Goal: Transaction & Acquisition: Book appointment/travel/reservation

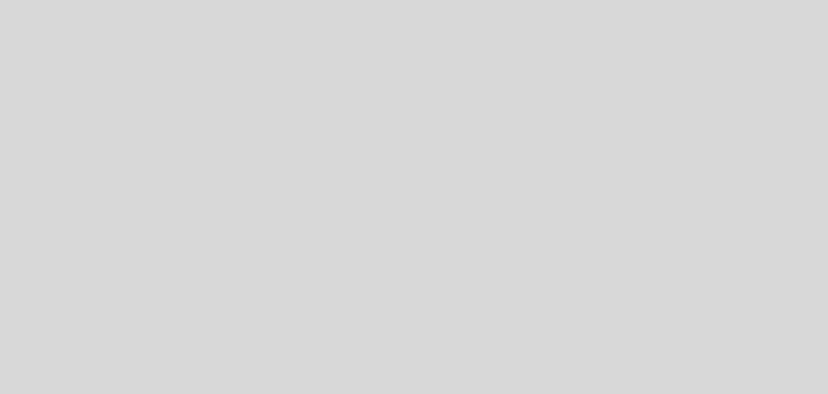
select select "es"
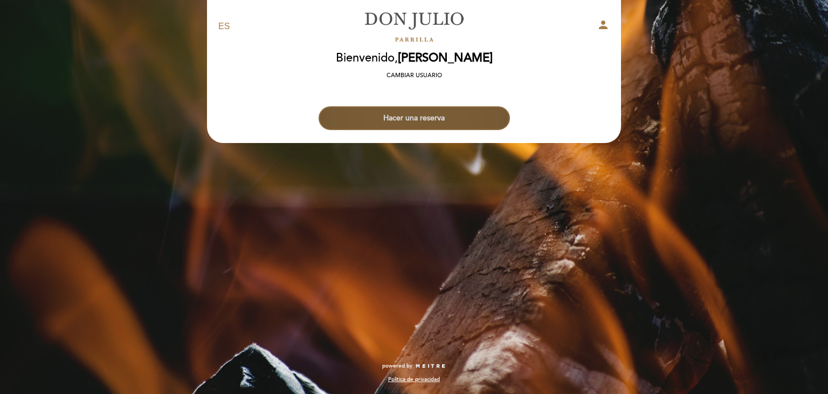
click at [446, 121] on button "Hacer una reserva" at bounding box center [414, 118] width 191 height 24
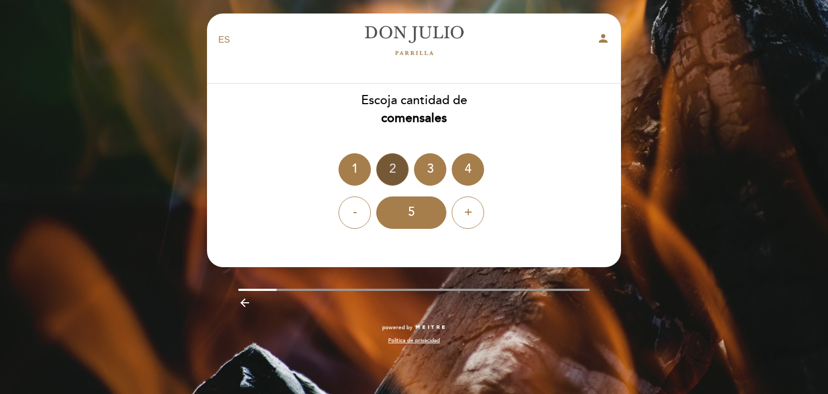
click at [388, 176] on div "2" at bounding box center [392, 169] width 32 height 32
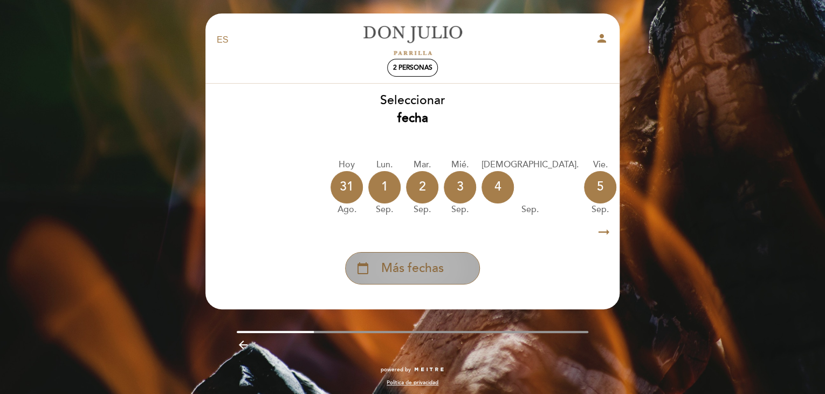
click at [420, 273] on span "Más fechas" at bounding box center [412, 268] width 63 height 18
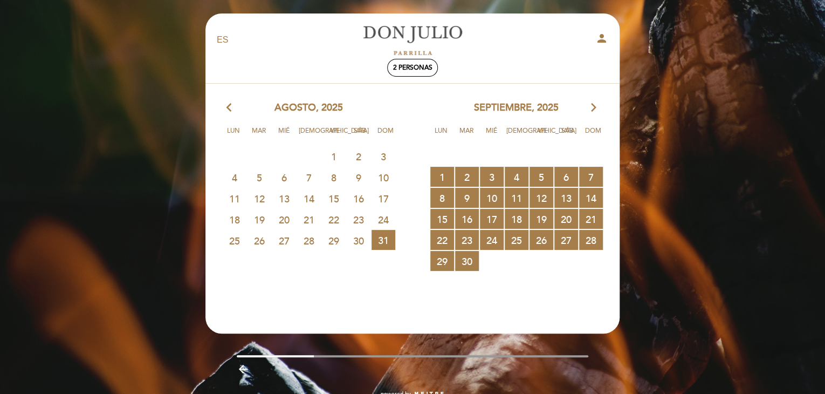
click at [595, 109] on icon "arrow_forward_ios" at bounding box center [594, 108] width 10 height 14
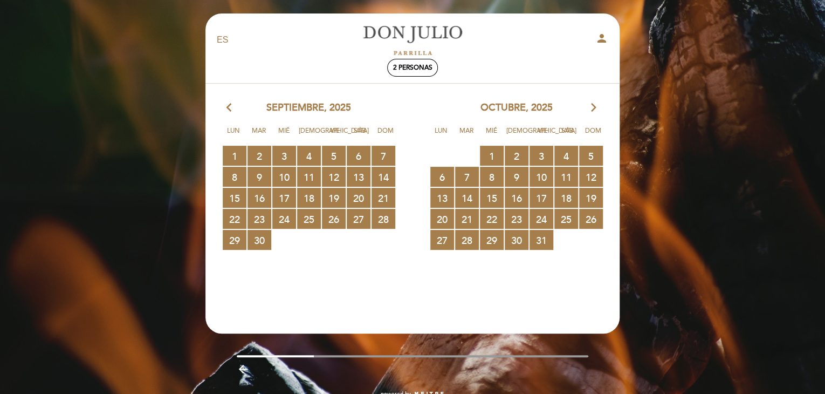
click at [595, 109] on icon "arrow_forward_ios" at bounding box center [594, 108] width 10 height 14
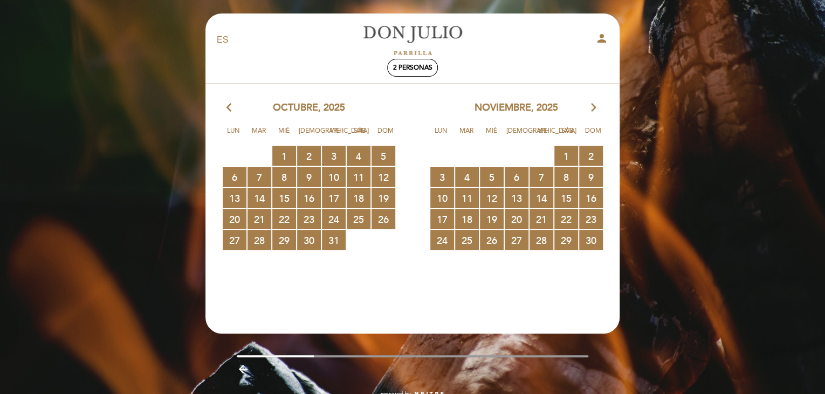
click at [595, 109] on icon "arrow_forward_ios" at bounding box center [594, 108] width 10 height 14
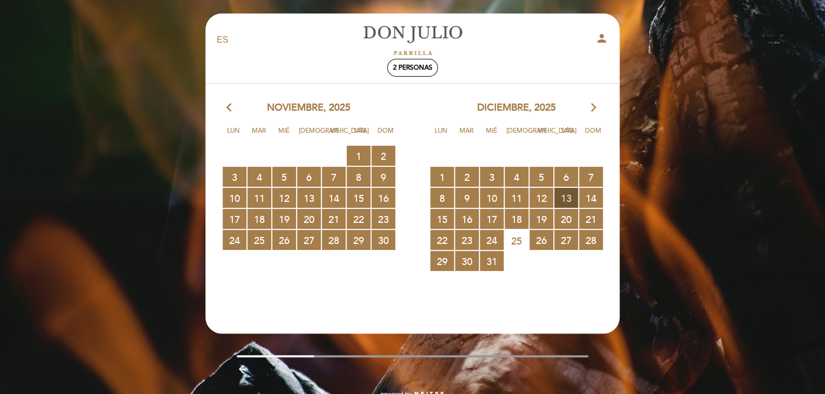
click at [567, 197] on span "13 RESERVAS DISPONIBLES" at bounding box center [566, 198] width 24 height 20
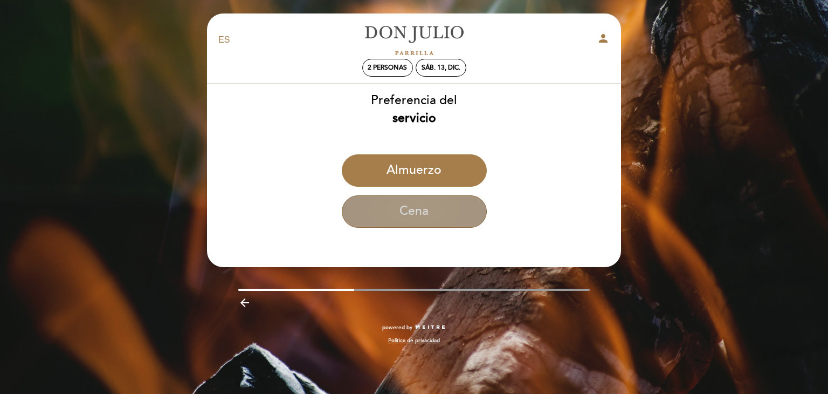
click at [449, 210] on button "Cena" at bounding box center [414, 211] width 145 height 32
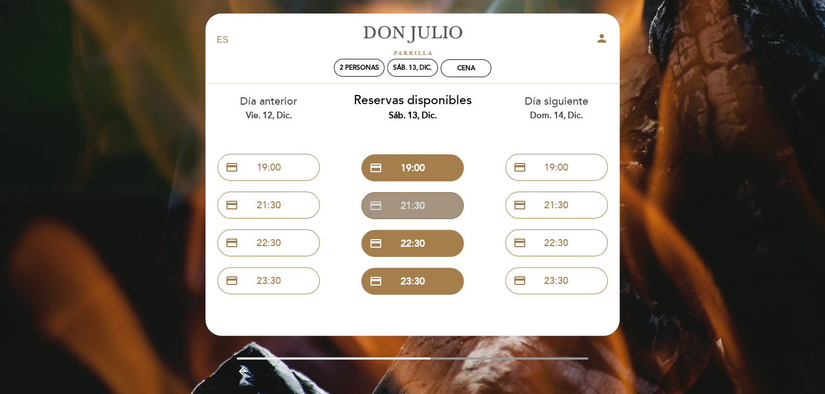
click at [435, 203] on button "credit_card 21:30" at bounding box center [412, 205] width 102 height 27
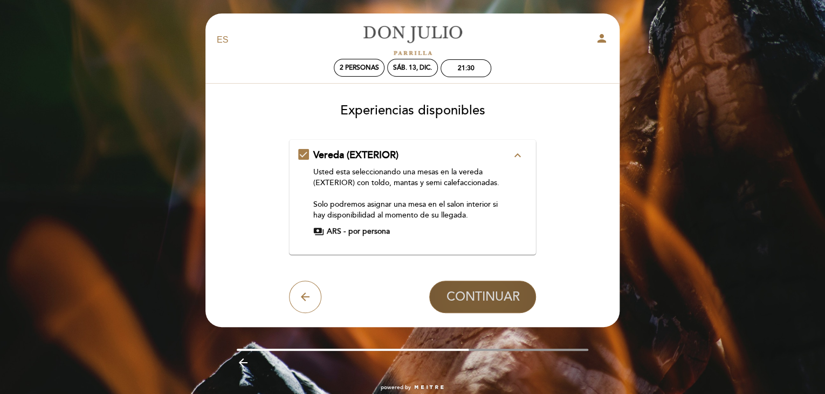
click at [475, 289] on span "CONTINUAR" at bounding box center [482, 296] width 73 height 15
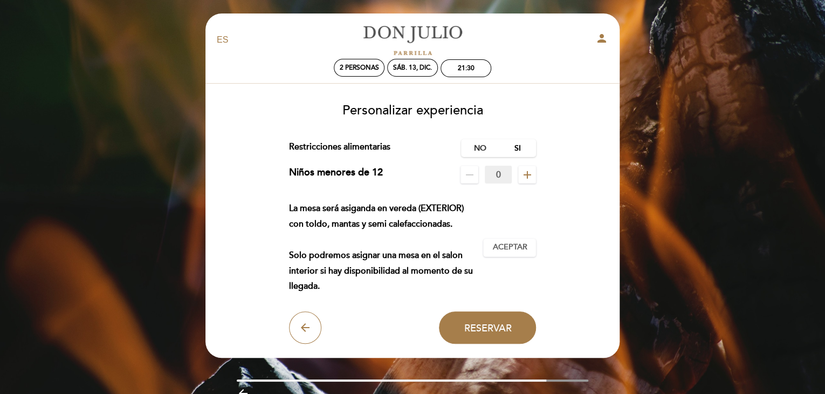
drag, startPoint x: 484, startPoint y: 144, endPoint x: 522, endPoint y: 125, distance: 42.9
click at [522, 125] on div "Personalizar experiencia Cargo por servicio : 0 % Nothing selected 0 % 15 % 18 …" at bounding box center [412, 219] width 399 height 249
click at [521, 144] on label "Si" at bounding box center [517, 148] width 38 height 18
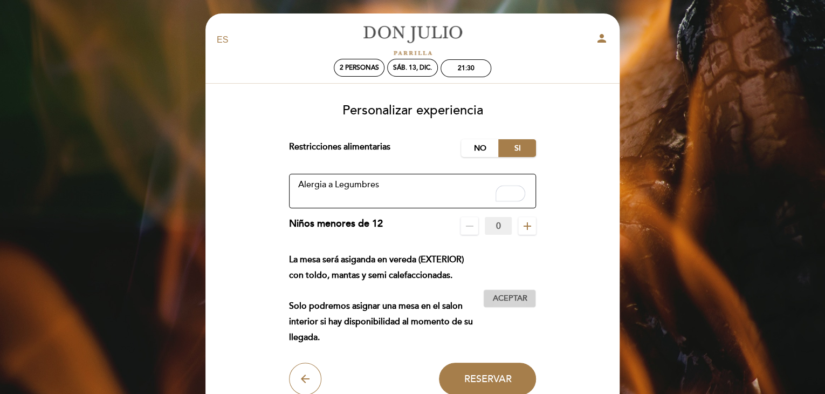
type textarea "Alergia a Legumbres"
click at [514, 302] on span "Aceptar" at bounding box center [509, 298] width 35 height 11
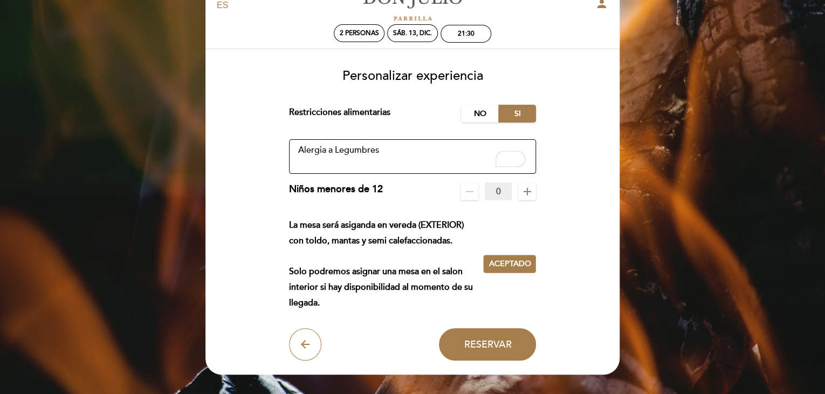
scroll to position [54, 0]
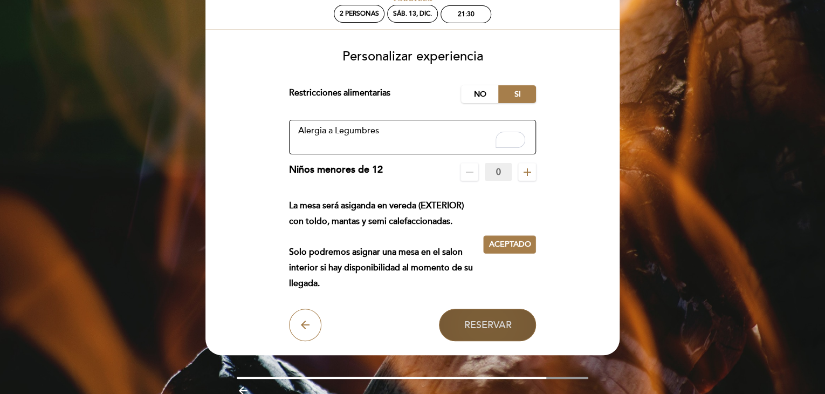
click at [522, 318] on button "Reservar" at bounding box center [487, 324] width 97 height 32
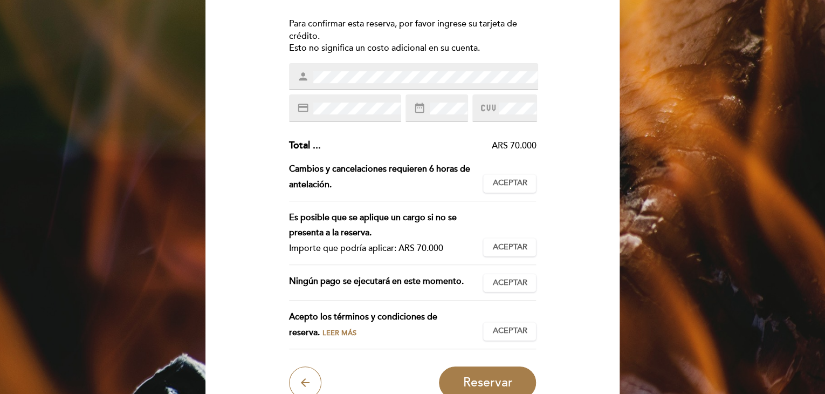
scroll to position [162, 0]
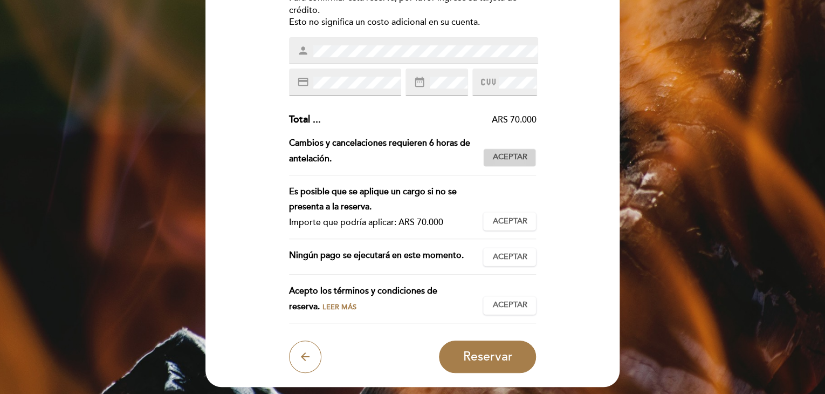
click at [520, 156] on span "Aceptar" at bounding box center [509, 156] width 35 height 11
click at [501, 223] on span "Aceptar" at bounding box center [509, 221] width 35 height 11
click at [509, 257] on span "Aceptar" at bounding box center [509, 256] width 35 height 11
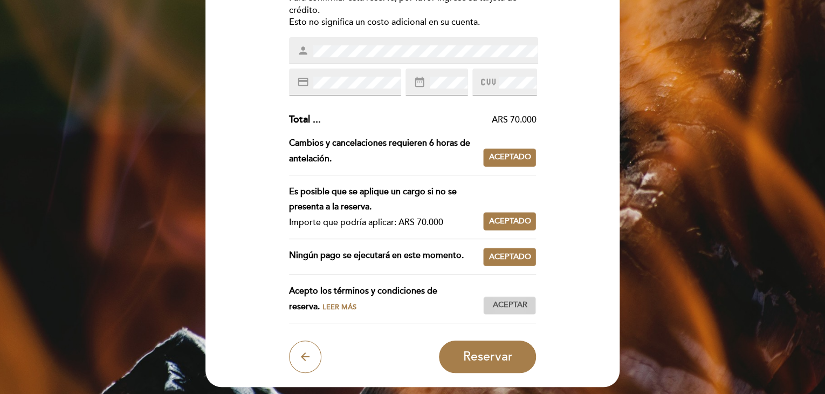
click at [500, 299] on span "Aceptar" at bounding box center [509, 304] width 35 height 11
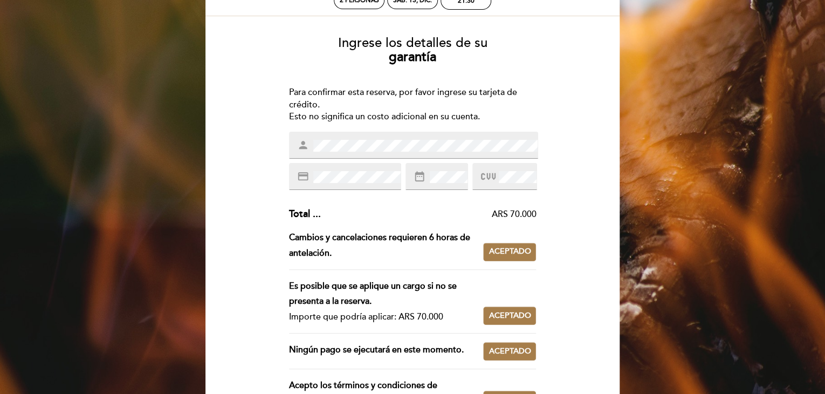
scroll to position [54, 0]
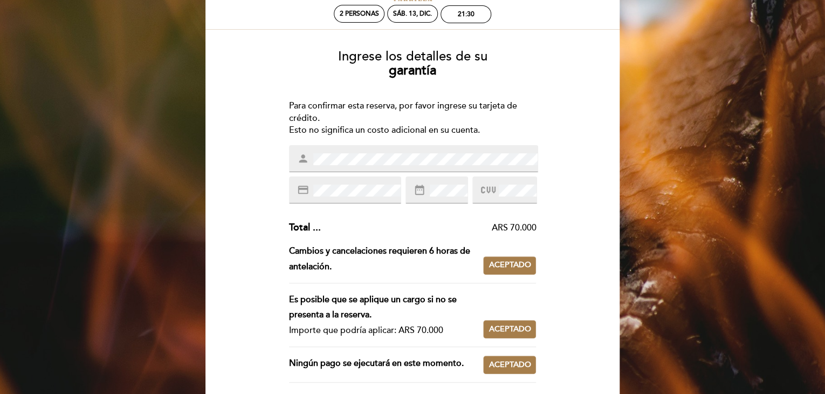
click at [366, 171] on div "person" at bounding box center [414, 158] width 250 height 27
click at [379, 167] on div "person" at bounding box center [414, 158] width 250 height 27
click at [298, 177] on div "person credit_card date_range" at bounding box center [412, 174] width 247 height 58
click at [311, 156] on span at bounding box center [424, 159] width 226 height 13
click at [425, 195] on span "date_range" at bounding box center [420, 190] width 14 height 12
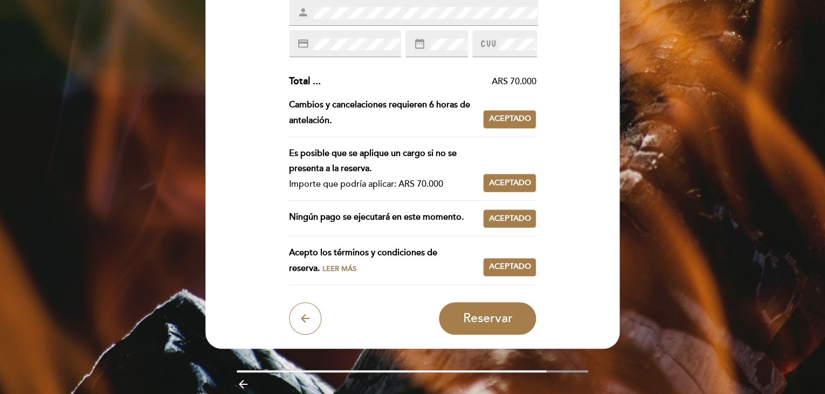
scroll to position [242, 0]
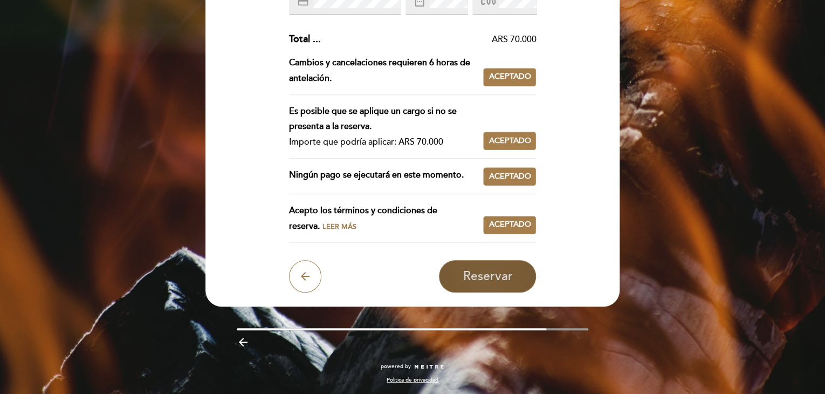
click at [487, 283] on button "Reservar" at bounding box center [487, 276] width 97 height 32
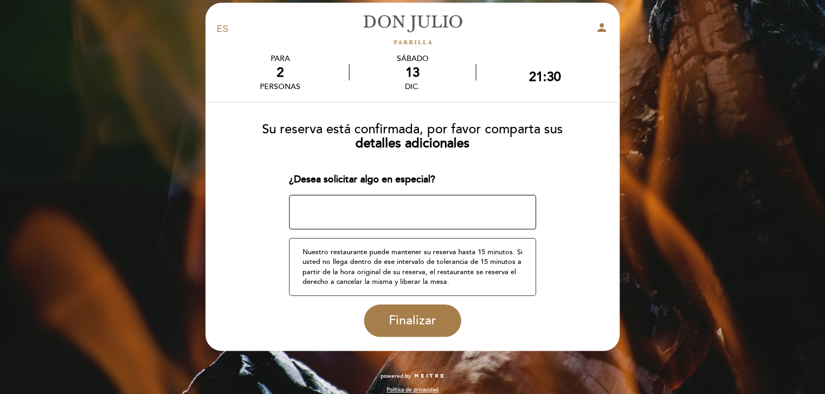
scroll to position [20, 0]
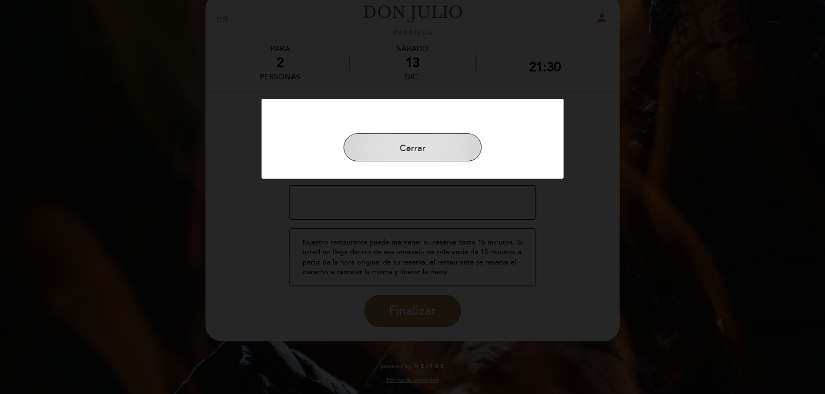
click at [449, 146] on button "Cerrar" at bounding box center [412, 147] width 138 height 28
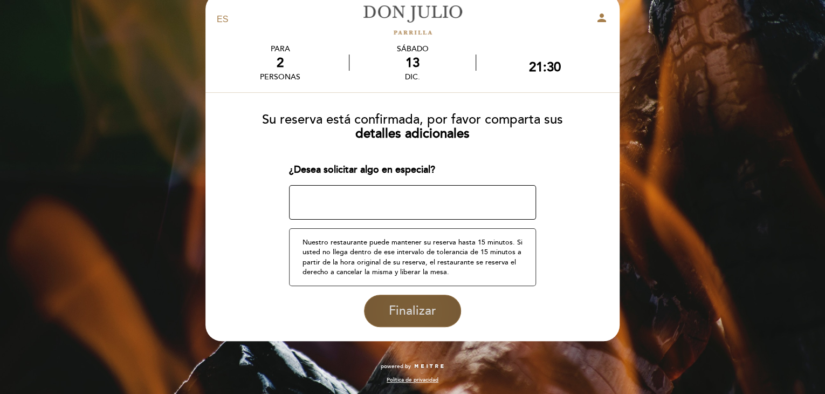
click at [399, 311] on span "Finalizar" at bounding box center [412, 310] width 47 height 15
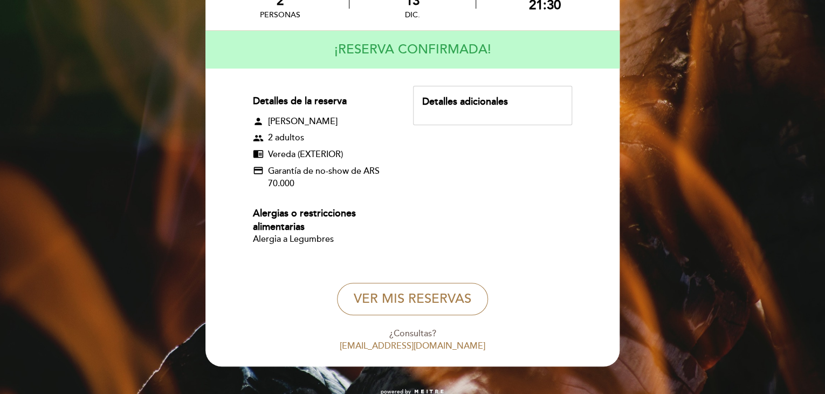
scroll to position [108, 0]
